Goal: Information Seeking & Learning: Learn about a topic

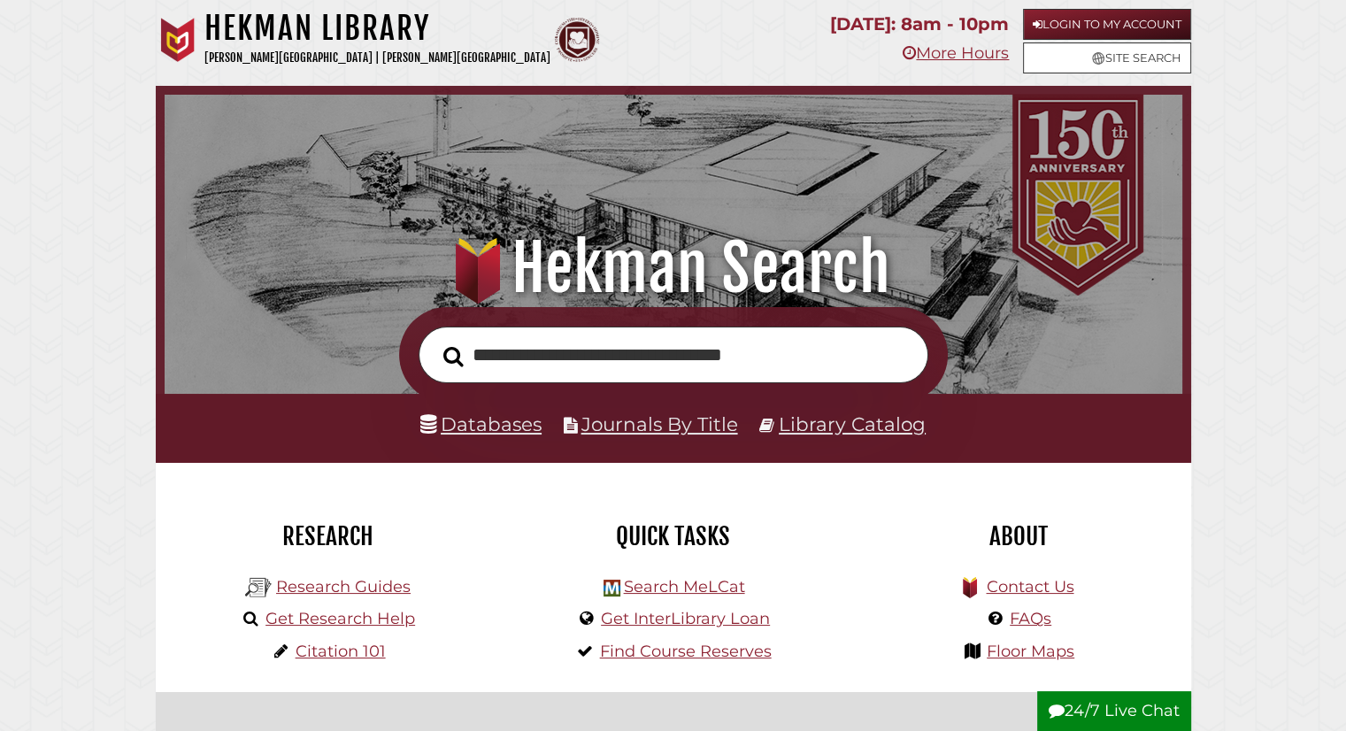
type input "**********"
click at [434, 341] on button "Search" at bounding box center [453, 356] width 38 height 31
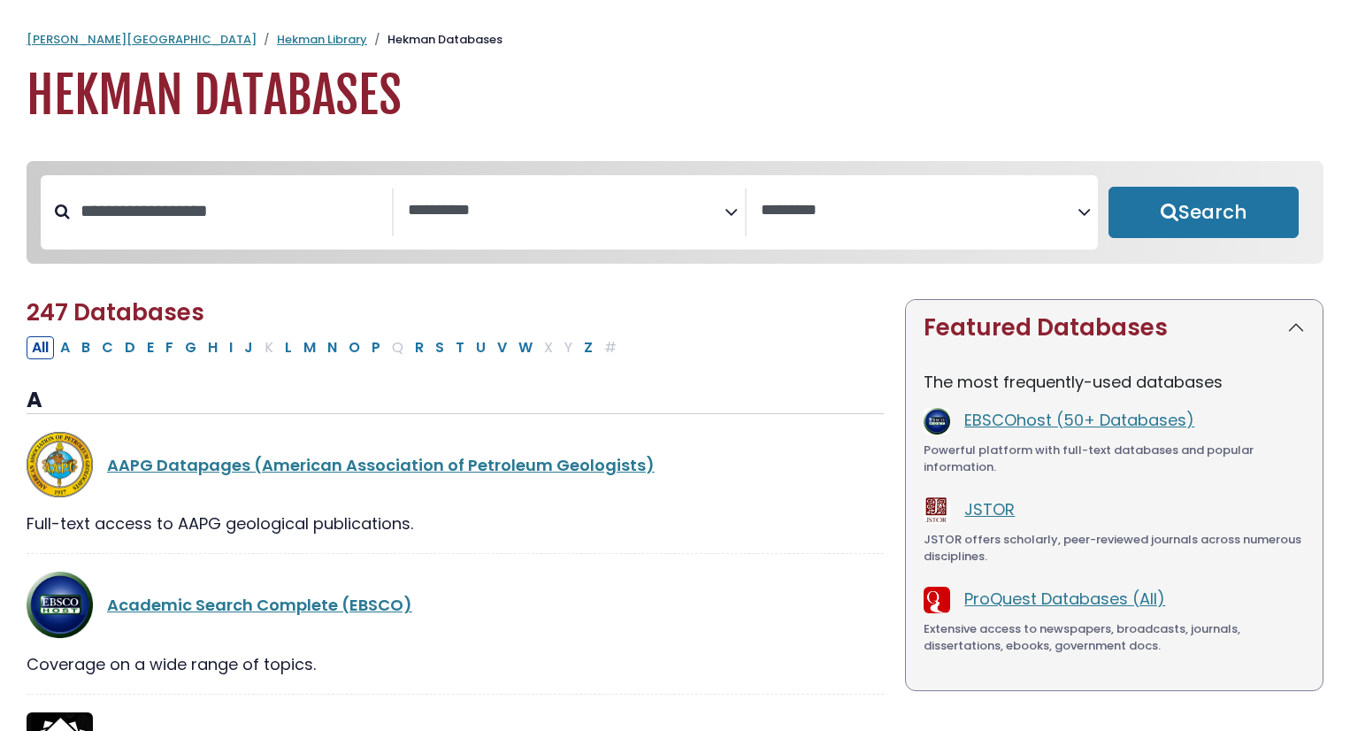
select select "Database Subject Filter"
select select "Database Vendors Filter"
click at [992, 507] on link "JSTOR" at bounding box center [989, 509] width 50 height 22
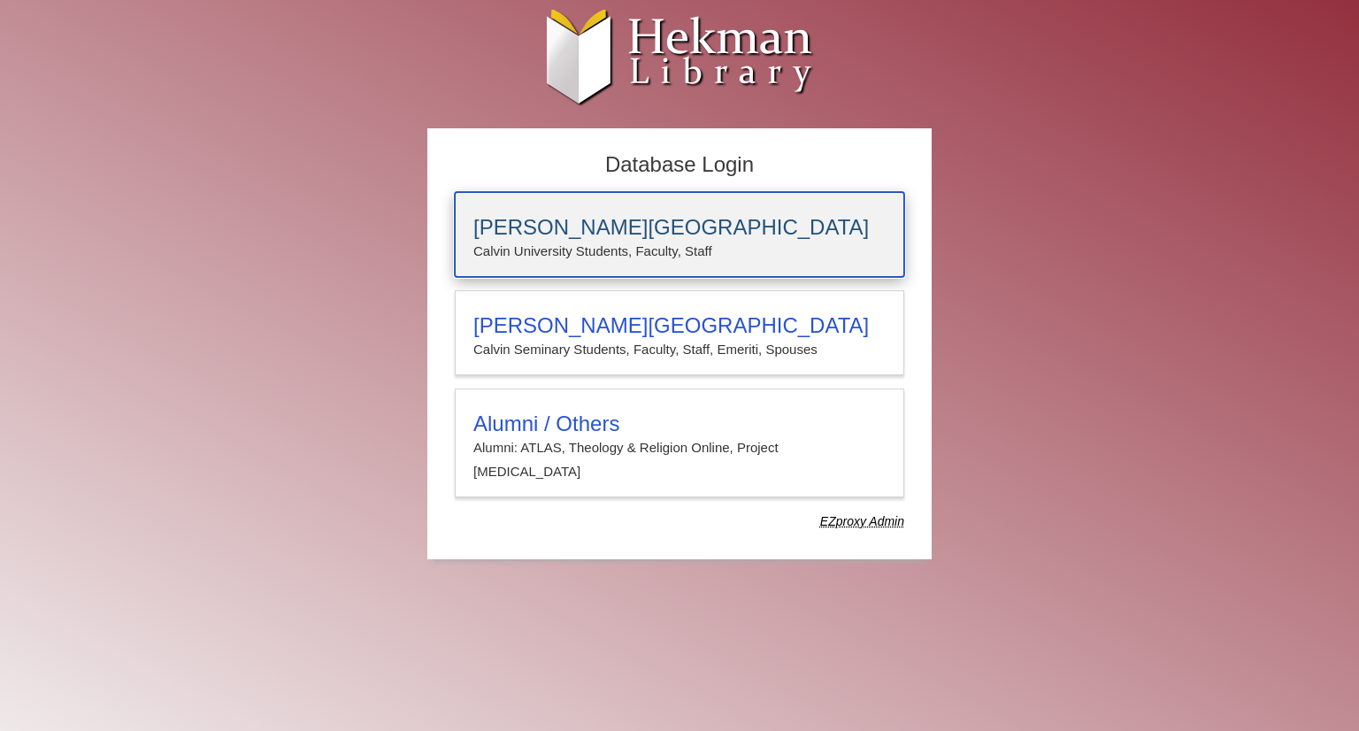
click at [609, 223] on h3 "[PERSON_NAME][GEOGRAPHIC_DATA]" at bounding box center [679, 227] width 412 height 25
